Goal: Task Accomplishment & Management: Use online tool/utility

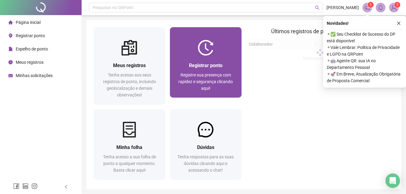
click at [216, 88] on div "Registre sua presença com rapidez e segurança clicando aqui!" at bounding box center [205, 82] width 57 height 20
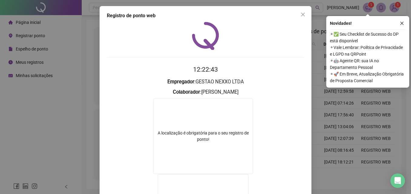
click at [365, 123] on div "Registro de ponto web 12:22:43 Empregador : GESTAO NEXXO LTDA Colaborador : [PE…" at bounding box center [205, 97] width 411 height 194
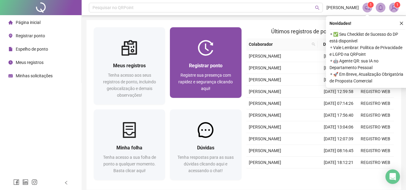
click at [228, 61] on div "Registrar ponto Registre sua presença com rapidez e segurança clicando aqui!" at bounding box center [205, 77] width 71 height 42
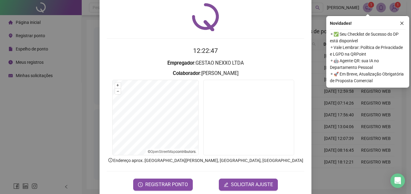
scroll to position [29, 0]
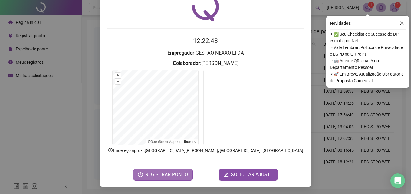
click at [173, 170] on button "REGISTRAR PONTO" at bounding box center [163, 175] width 60 height 12
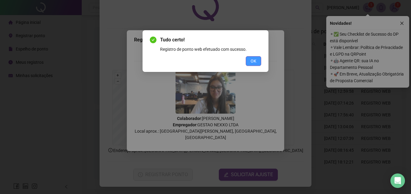
click at [257, 61] on button "OK" at bounding box center [253, 61] width 15 height 10
